Goal: Task Accomplishment & Management: Use online tool/utility

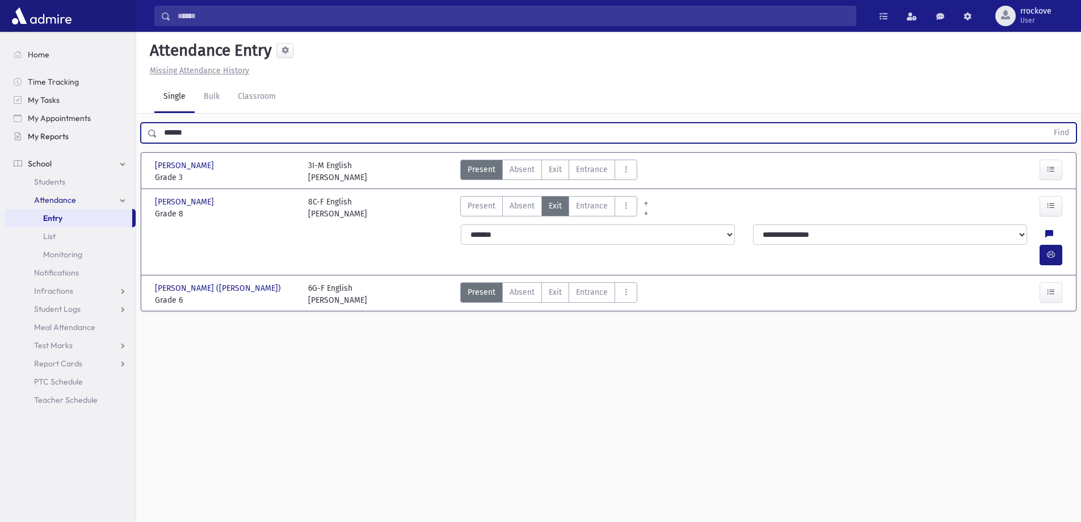
drag, startPoint x: 204, startPoint y: 135, endPoint x: 123, endPoint y: 135, distance: 81.7
click at [123, 135] on div "Search Results Students" at bounding box center [540, 273] width 1081 height 547
type input "*"
click at [1047, 123] on button "Find" at bounding box center [1061, 132] width 29 height 19
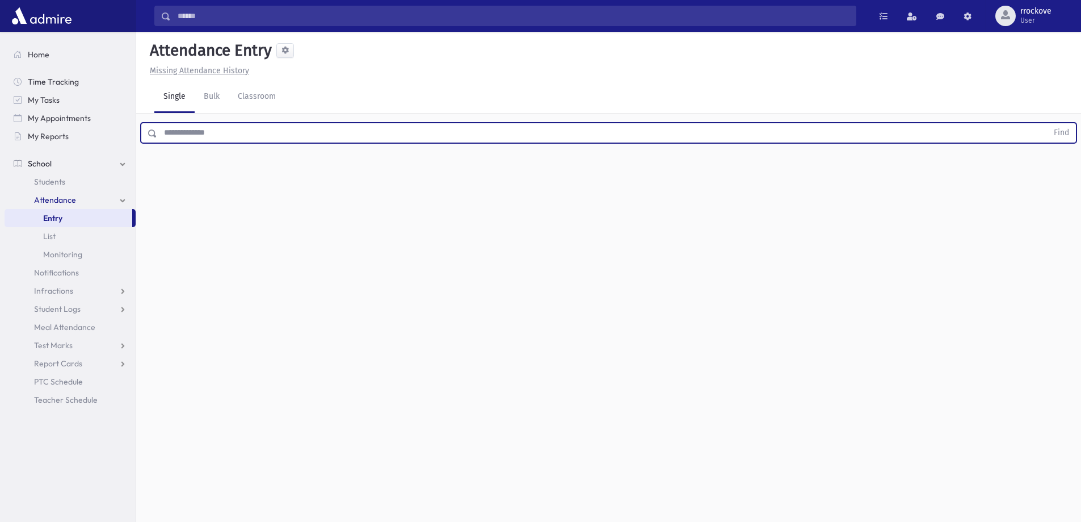
click at [206, 138] on input "text" at bounding box center [602, 133] width 891 height 20
type input "*"
click at [1047, 123] on button "Find" at bounding box center [1061, 132] width 29 height 19
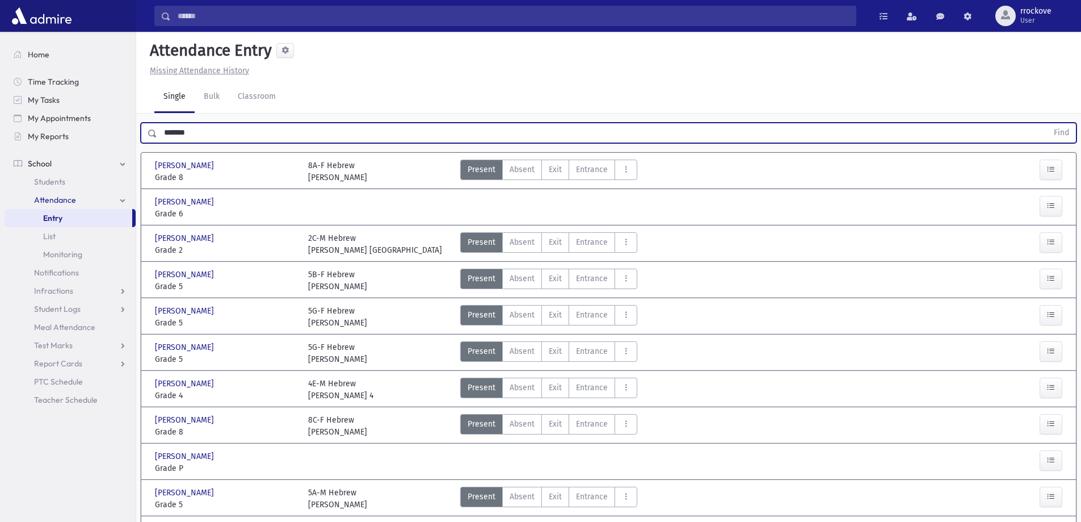
drag, startPoint x: 205, startPoint y: 132, endPoint x: 153, endPoint y: 133, distance: 52.2
click at [153, 133] on div "******* Find" at bounding box center [609, 133] width 936 height 20
click at [1047, 123] on button "Find" at bounding box center [1061, 132] width 29 height 19
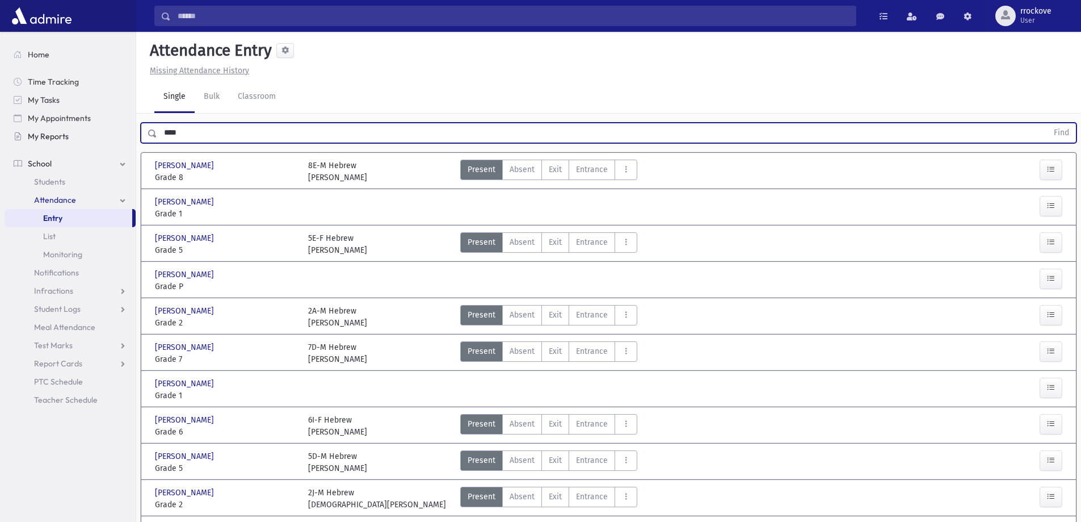
drag, startPoint x: 191, startPoint y: 133, endPoint x: 11, endPoint y: 140, distance: 180.7
click at [11, 140] on div "Search Results Students" at bounding box center [540, 430] width 1081 height 861
click at [1047, 123] on button "Find" at bounding box center [1061, 132] width 29 height 19
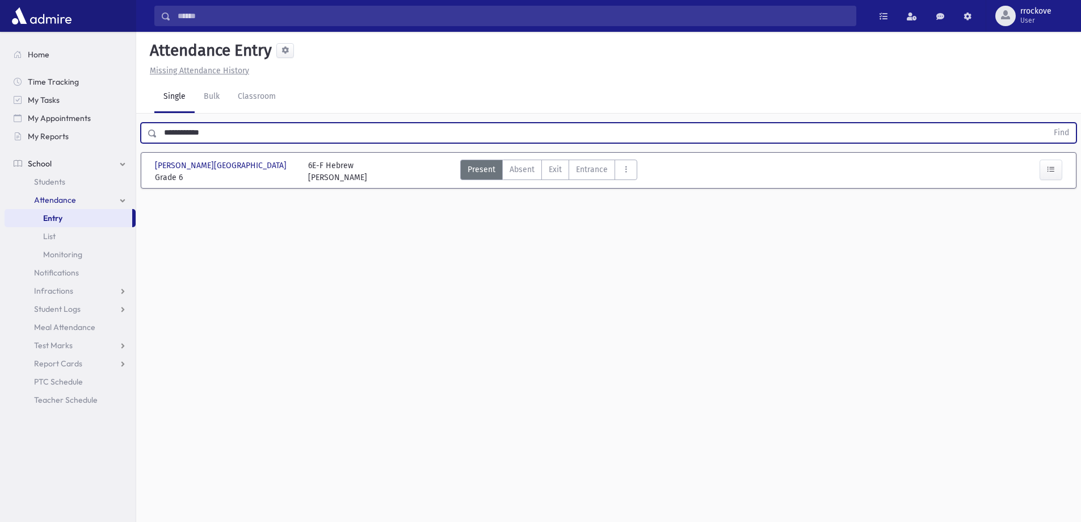
drag, startPoint x: 191, startPoint y: 134, endPoint x: 219, endPoint y: 133, distance: 27.8
click at [219, 133] on input "**********" at bounding box center [602, 133] width 891 height 20
click at [1047, 123] on button "Find" at bounding box center [1061, 132] width 29 height 19
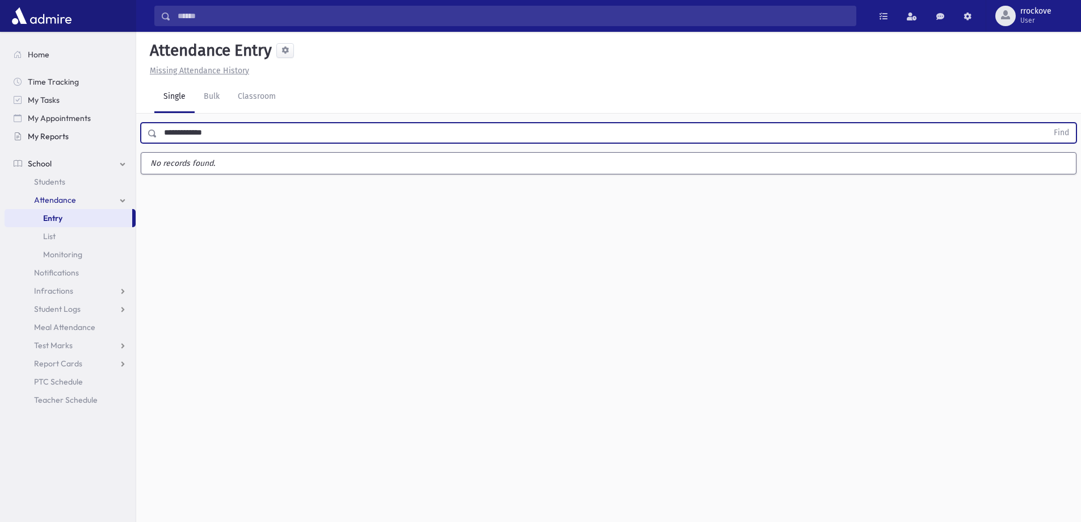
drag, startPoint x: 219, startPoint y: 133, endPoint x: 82, endPoint y: 133, distance: 137.4
click at [82, 133] on div "Search Results Students" at bounding box center [540, 273] width 1081 height 547
click at [1047, 123] on button "Find" at bounding box center [1061, 132] width 29 height 19
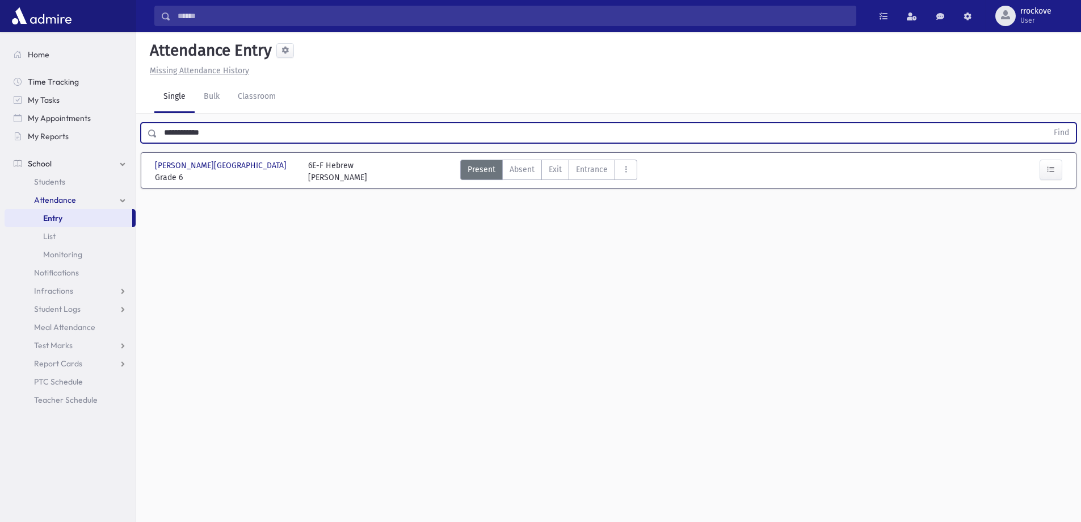
drag, startPoint x: 215, startPoint y: 137, endPoint x: 0, endPoint y: 99, distance: 218.6
click at [0, 99] on div "Search Results Students" at bounding box center [540, 273] width 1081 height 547
click at [1047, 123] on button "Find" at bounding box center [1061, 132] width 29 height 19
drag, startPoint x: 193, startPoint y: 131, endPoint x: 135, endPoint y: 131, distance: 58.5
click at [135, 131] on div "Search Results Students" at bounding box center [540, 273] width 1081 height 547
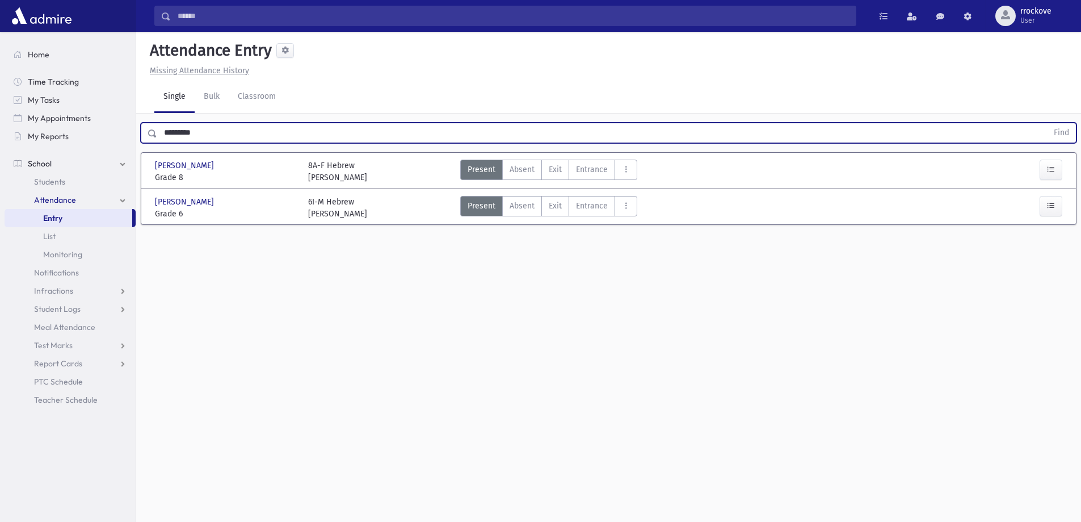
type input "*********"
click at [1047, 123] on button "Find" at bounding box center [1061, 132] width 29 height 19
